Goal: Task Accomplishment & Management: Complete application form

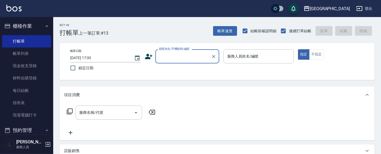
click at [165, 40] on div "Key In 打帳單 上一筆訂單:#13 帳單速查 結帳前確認明細 連續打單結帳 掛單 結帳 明細 帳單日期 [DATE] 17:30 鎖定日期 顧客姓名/手…" at bounding box center [217, 141] width 328 height 249
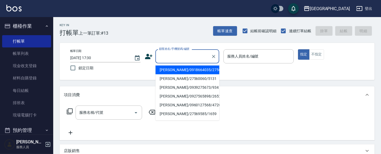
drag, startPoint x: 179, startPoint y: 56, endPoint x: 99, endPoint y: 52, distance: 79.9
click at [179, 56] on input "顧客姓名/手機號碼/編號" at bounding box center [183, 56] width 51 height 9
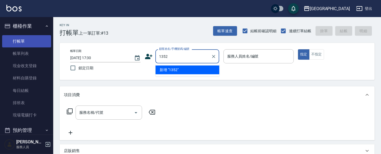
type input "1352"
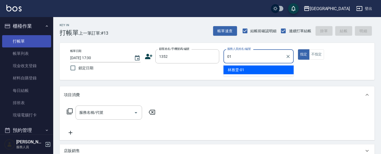
type input "[PERSON_NAME]-01"
type button "true"
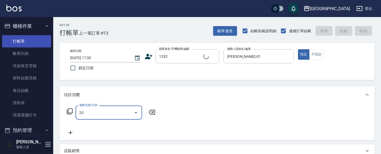
type input "201"
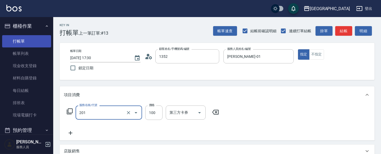
type input "[PERSON_NAME]/0421/1352"
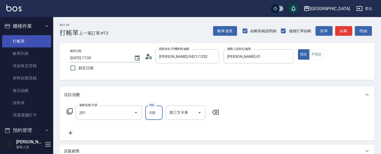
type input "洗髮[100](201)"
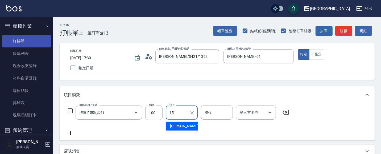
type input "[PERSON_NAME]-15"
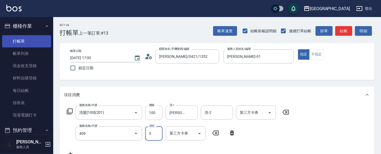
type input "剪髮(550)(409)"
type input "580"
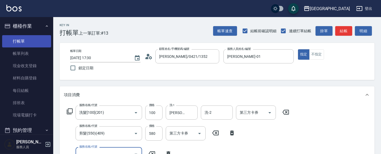
scroll to position [5, 0]
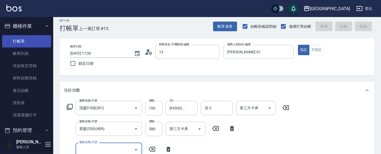
type input "135"
type input "[DATE] 19:41"
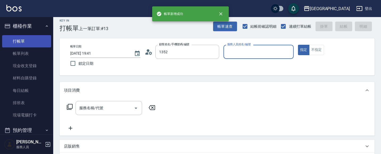
type input "[PERSON_NAME]/0421/1352"
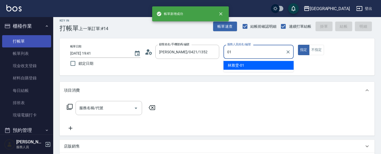
type input "[PERSON_NAME]-01"
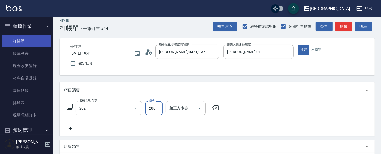
type input "洗髮[280](202)"
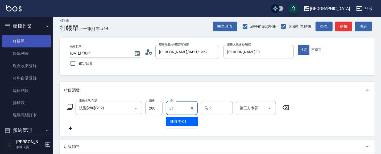
type input "[PERSON_NAME]-01"
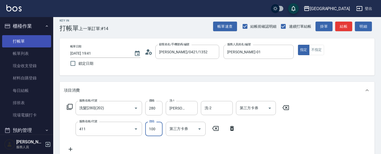
type input "剪髮(100)(411)"
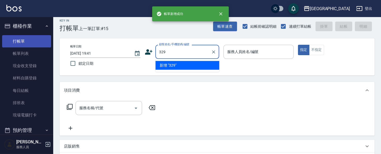
type input "329"
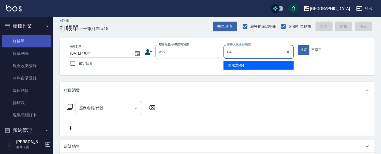
type input "[PERSON_NAME]-04"
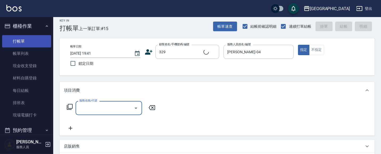
type input "2"
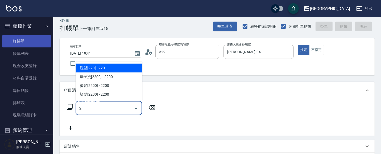
type input "[PERSON_NAME]/0956931299/329"
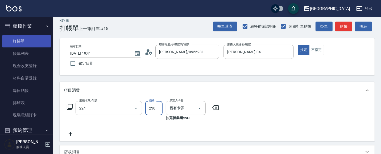
type input "洗髮(卡)230(224)"
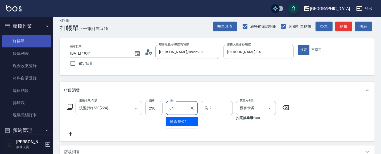
type input "[PERSON_NAME]-04"
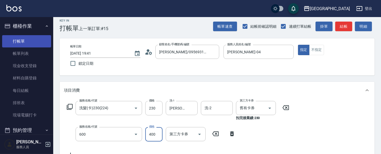
type input "自備護髮[400](600)"
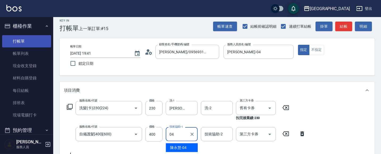
type input "[PERSON_NAME]-04"
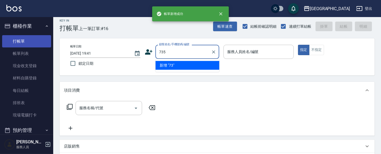
type input "735"
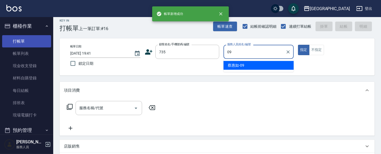
type input "[PERSON_NAME]-09"
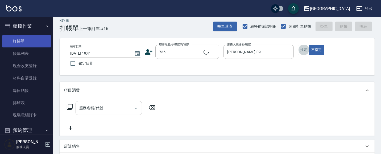
type input "[PERSON_NAME]/ 0958338986/735"
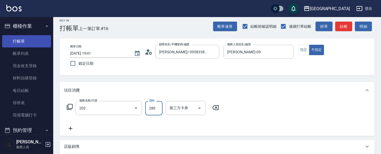
type input "洗髮[280](202)"
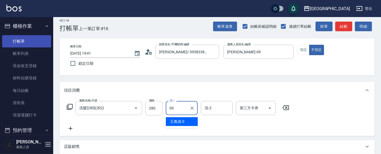
type input "[PERSON_NAME]-09"
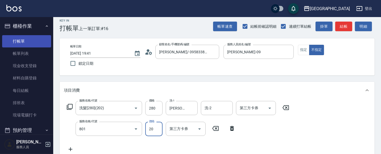
type input "潤絲(801)"
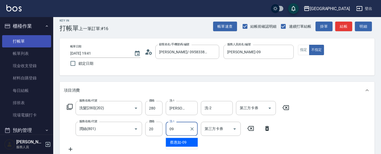
type input "[PERSON_NAME]-09"
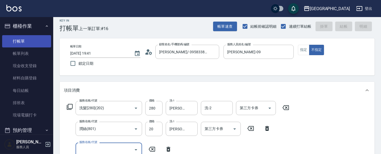
type input "[DATE] 19:42"
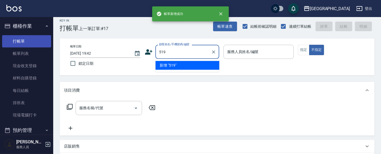
type input "519"
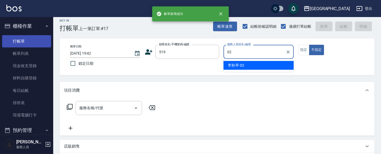
type input "02"
type button "false"
type input "[PERSON_NAME]-02"
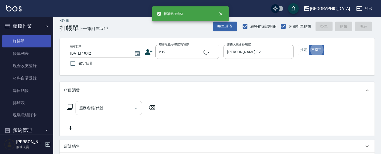
type input "[PERSON_NAME]/0918601721/519"
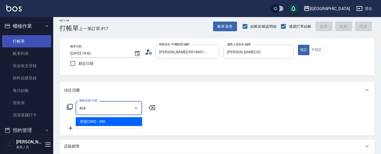
type input "剪髮(380)(404)"
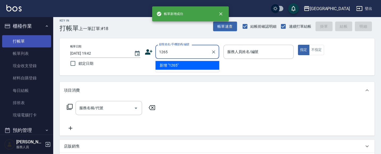
type input "1265"
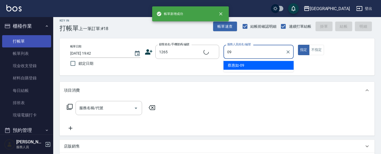
type input "09"
type input "[PERSON_NAME]/0989769207/1265"
type input "[PERSON_NAME]-09"
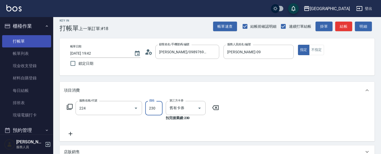
type input "洗髮(卡)230(224)"
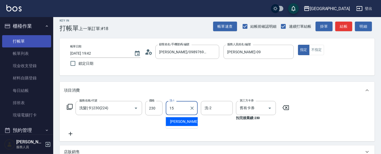
type input "[PERSON_NAME]-15"
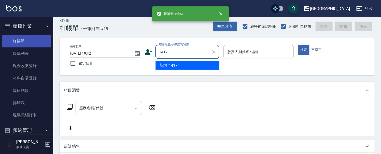
type input "1417"
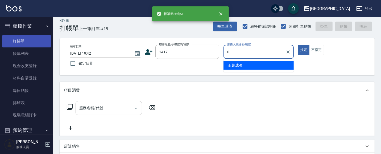
type input "01"
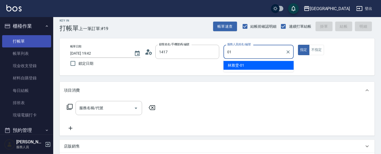
type input "[PERSON_NAME]/0932860184/1417"
type input "[PERSON_NAME]-01"
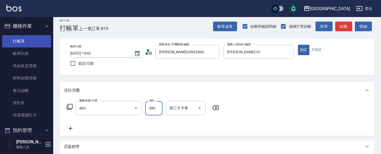
type input "剪髮(380)(404)"
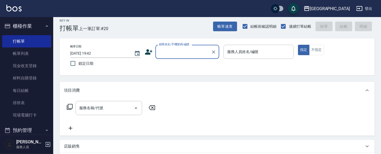
drag, startPoint x: 15, startPoint y: 27, endPoint x: 13, endPoint y: 24, distance: 3.5
click at [15, 26] on button "櫃檯作業" at bounding box center [26, 26] width 49 height 14
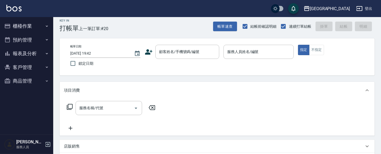
drag, startPoint x: 6, startPoint y: 28, endPoint x: 4, endPoint y: 14, distance: 14.0
click at [3, 24] on button "櫃檯作業" at bounding box center [26, 26] width 49 height 14
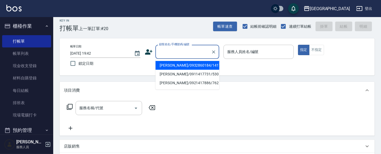
click at [178, 49] on div "顧客姓名/手機號碼/編號 顧客姓名/手機號碼/編號" at bounding box center [187, 52] width 64 height 14
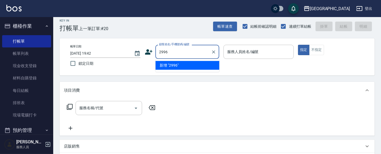
type input "2996"
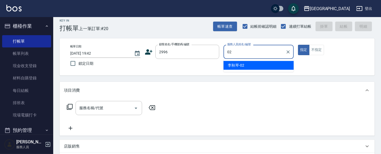
type input "[PERSON_NAME]-02"
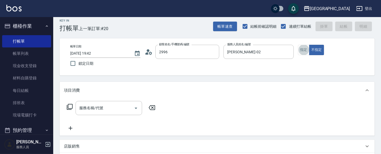
type input "[PERSON_NAME]/0913258519/2996"
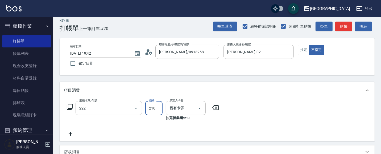
type input "洗髮卡券[210](222)"
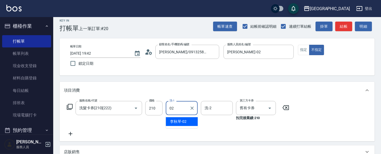
type input "[PERSON_NAME]-02"
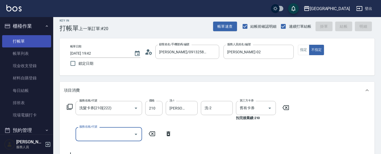
type input "[DATE] 20:06"
